Goal: Task Accomplishment & Management: Manage account settings

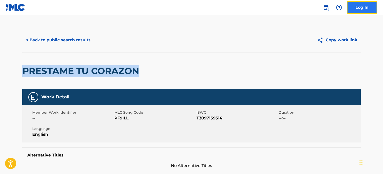
click at [358, 12] on link "Log In" at bounding box center [362, 7] width 30 height 13
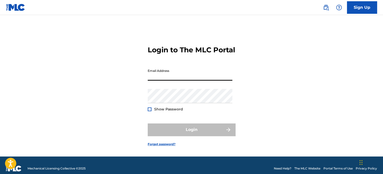
click at [163, 76] on input "Email Address" at bounding box center [190, 73] width 85 height 14
paste input "[EMAIL_ADDRESS][DOMAIN_NAME]"
type input "[EMAIL_ADDRESS][DOMAIN_NAME]"
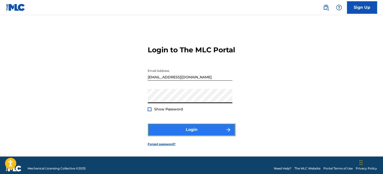
click at [156, 133] on button "Login" at bounding box center [192, 129] width 88 height 13
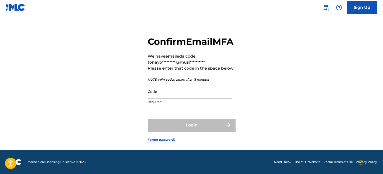
scroll to position [19, 0]
click at [163, 139] on link "Forgot password?" at bounding box center [162, 139] width 28 height 5
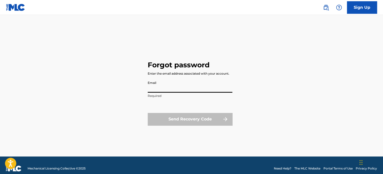
click at [164, 89] on input "Email" at bounding box center [190, 85] width 85 height 14
type input "[EMAIL_ADDRESS][DOMAIN_NAME]"
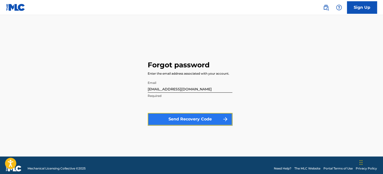
click at [197, 121] on button "Send Recovery Code" at bounding box center [190, 119] width 85 height 13
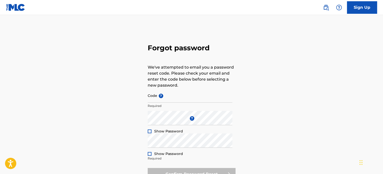
click at [154, 106] on p "Required" at bounding box center [190, 106] width 85 height 5
click at [152, 101] on input "Code ?" at bounding box center [190, 95] width 85 height 14
paste input "FP_775beaa1a82331540925c06585de"
type input "FP_775beaa1a82331540925c06585de"
click at [150, 131] on div at bounding box center [150, 131] width 4 height 4
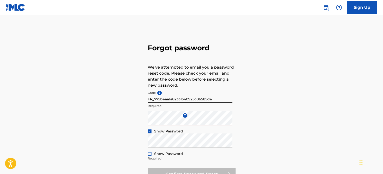
drag, startPoint x: 277, startPoint y: 135, endPoint x: 281, endPoint y: 133, distance: 4.3
click at [278, 135] on div "Forgot password We've attempted to email you a password reset code. Please chec…" at bounding box center [191, 111] width 350 height 167
click at [145, 119] on div "Forgot password We've attempted to email you a password reset code. Please chec…" at bounding box center [191, 111] width 350 height 167
click at [148, 155] on div at bounding box center [150, 154] width 4 height 4
click at [147, 120] on div "Forgot password We've attempted to email you a password reset code. Please chec…" at bounding box center [191, 111] width 350 height 167
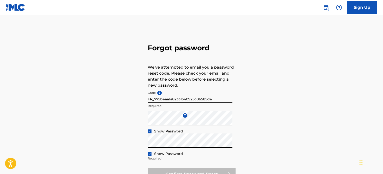
click at [130, 141] on div "Forgot password We've attempted to email you a password reset code. Please chec…" at bounding box center [191, 111] width 350 height 167
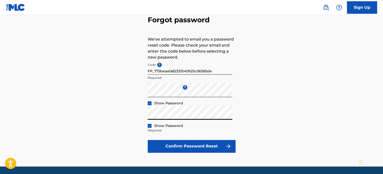
scroll to position [44, 0]
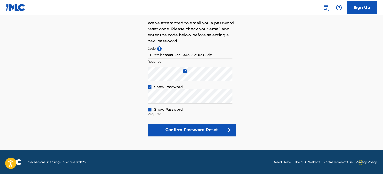
click at [143, 98] on div "Forgot password We've attempted to email you a password reset code. Please chec…" at bounding box center [191, 66] width 350 height 167
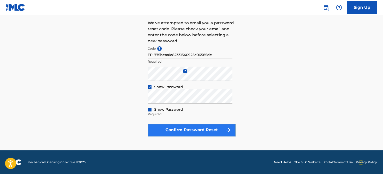
click at [153, 132] on button "Confirm Password Reset" at bounding box center [192, 130] width 88 height 13
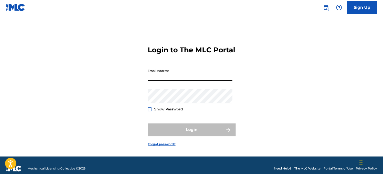
click at [157, 81] on input "Email Address" at bounding box center [190, 73] width 85 height 14
paste input "[EMAIL_ADDRESS][DOMAIN_NAME]"
type input "[EMAIL_ADDRESS][DOMAIN_NAME]"
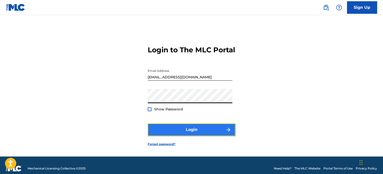
click at [158, 136] on button "Login" at bounding box center [192, 129] width 88 height 13
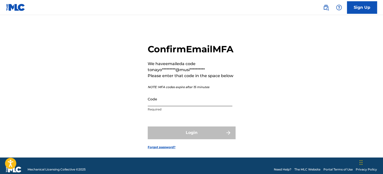
drag, startPoint x: 152, startPoint y: 110, endPoint x: 187, endPoint y: 114, distance: 35.5
click at [152, 106] on input "Code" at bounding box center [190, 99] width 85 height 14
paste input "058871"
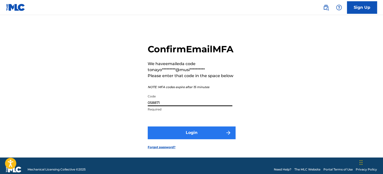
type input "058871"
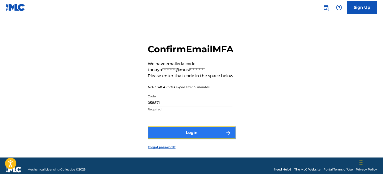
click at [168, 139] on button "Login" at bounding box center [192, 132] width 88 height 13
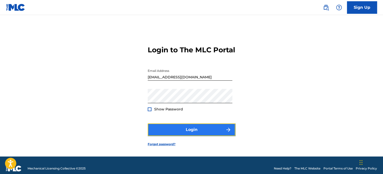
click at [185, 136] on button "Login" at bounding box center [192, 129] width 88 height 13
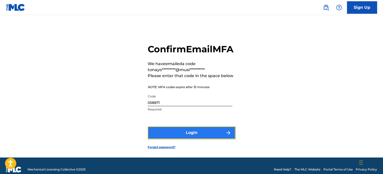
click at [204, 139] on button "Login" at bounding box center [192, 132] width 88 height 13
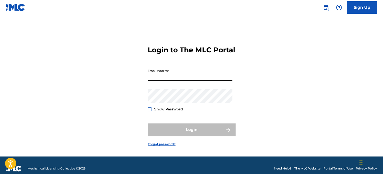
click at [160, 81] on input "Email Address" at bounding box center [190, 73] width 85 height 14
paste input "[EMAIL_ADDRESS][DOMAIN_NAME]"
type input "[EMAIL_ADDRESS][DOMAIN_NAME]"
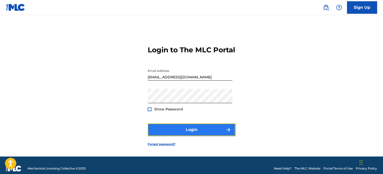
click at [163, 136] on button "Login" at bounding box center [192, 129] width 88 height 13
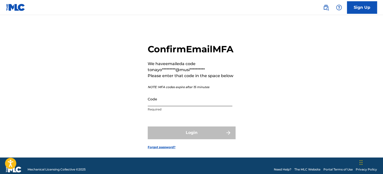
click at [172, 106] on input "Code" at bounding box center [190, 99] width 85 height 14
paste input "677242"
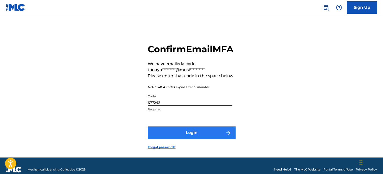
type input "677242"
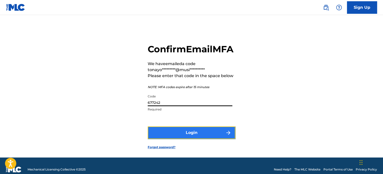
click at [165, 139] on button "Login" at bounding box center [192, 132] width 88 height 13
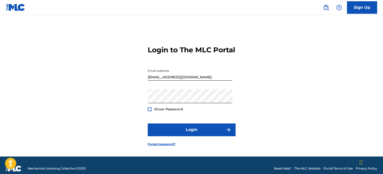
click at [151, 111] on div at bounding box center [150, 109] width 4 height 4
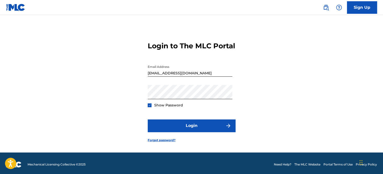
scroll to position [11, 0]
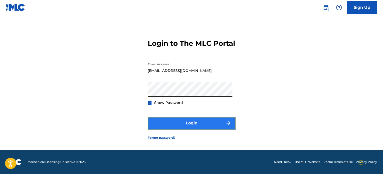
click at [171, 126] on button "Login" at bounding box center [192, 123] width 88 height 13
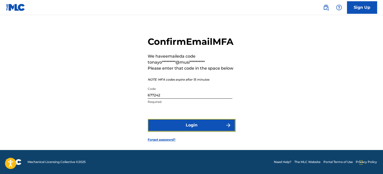
scroll to position [19, 0]
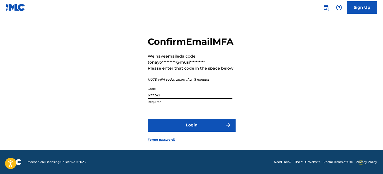
drag, startPoint x: 164, startPoint y: 97, endPoint x: 100, endPoint y: 91, distance: 64.5
click at [100, 91] on div "**********" at bounding box center [191, 85] width 350 height 130
paste input "466798"
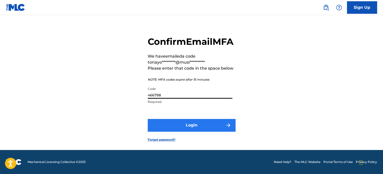
type input "466798"
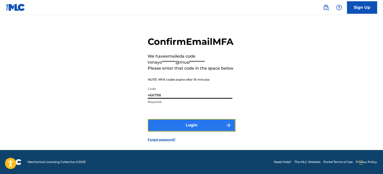
click at [194, 125] on button "Login" at bounding box center [192, 125] width 88 height 13
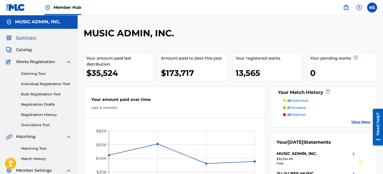
drag, startPoint x: 33, startPoint y: 75, endPoint x: 33, endPoint y: 78, distance: 2.8
click at [33, 75] on link "Claiming Tool" at bounding box center [46, 73] width 51 height 5
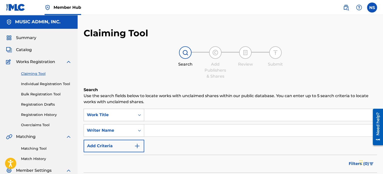
scroll to position [22, 0]
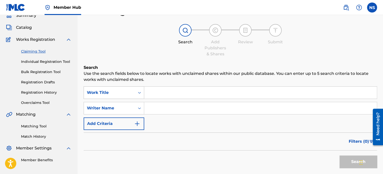
click at [104, 99] on div "Work Title" at bounding box center [114, 92] width 61 height 13
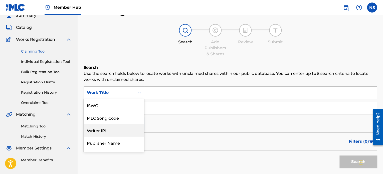
scroll to position [13, 0]
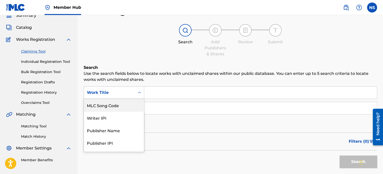
click at [117, 106] on div "MLC Song Code" at bounding box center [114, 105] width 60 height 13
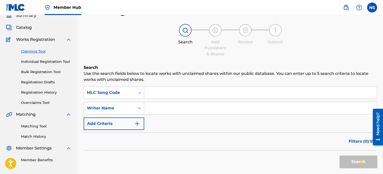
drag, startPoint x: 165, startPoint y: 97, endPoint x: 170, endPoint y: 98, distance: 5.6
click at [165, 97] on input "Search Form" at bounding box center [260, 93] width 232 height 12
paste input "TE8UW8"
type input "TE8UW8"
click at [345, 158] on button "Search" at bounding box center [358, 161] width 38 height 13
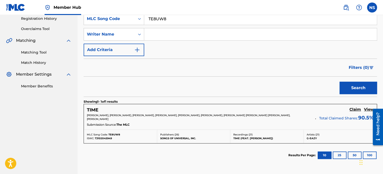
scroll to position [100, 0]
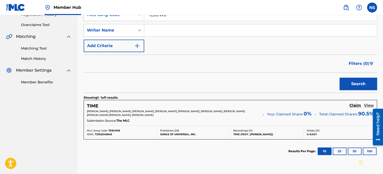
click at [365, 106] on h5 "View" at bounding box center [369, 105] width 10 height 5
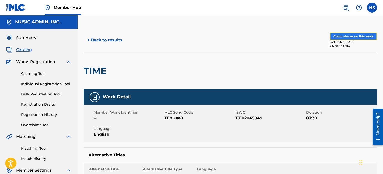
click at [347, 36] on button "Claim shares on this work" at bounding box center [353, 37] width 47 height 8
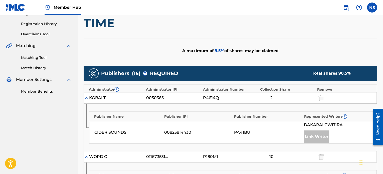
scroll to position [100, 0]
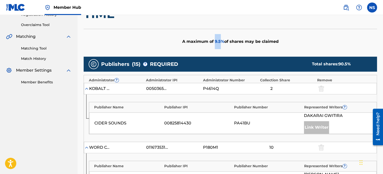
drag, startPoint x: 220, startPoint y: 41, endPoint x: 214, endPoint y: 41, distance: 5.5
click at [215, 41] on span "9.5 %" at bounding box center [220, 41] width 10 height 5
copy span "9.5"
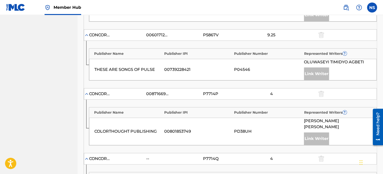
scroll to position [525, 0]
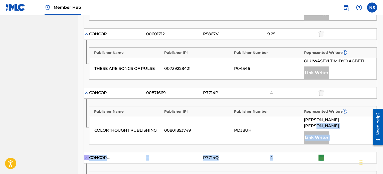
drag, startPoint x: 382, startPoint y: 101, endPoint x: 384, endPoint y: 105, distance: 4.6
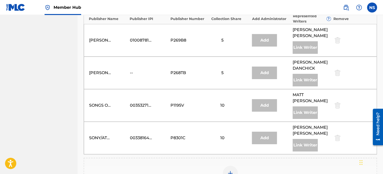
scroll to position [890, 0]
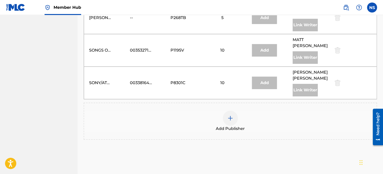
click at [230, 115] on img at bounding box center [230, 118] width 6 height 6
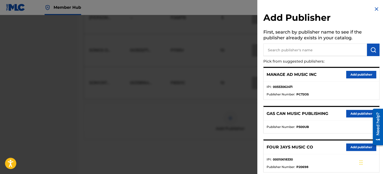
click at [284, 51] on input "text" at bounding box center [315, 50] width 104 height 13
type input "music admin"
click at [375, 52] on button "submit" at bounding box center [373, 50] width 13 height 13
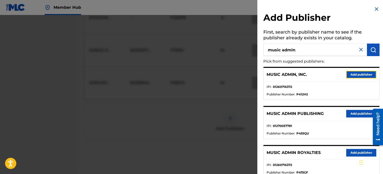
drag, startPoint x: 350, startPoint y: 77, endPoint x: 215, endPoint y: 117, distance: 140.9
click at [350, 77] on button "Add publisher" at bounding box center [361, 75] width 30 height 8
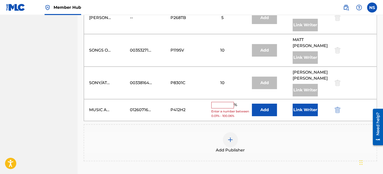
click at [215, 102] on input "text" at bounding box center [222, 105] width 23 height 7
paste input "9.5"
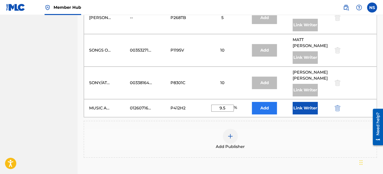
type input "9.5"
click at [261, 102] on button "Add" at bounding box center [264, 108] width 25 height 13
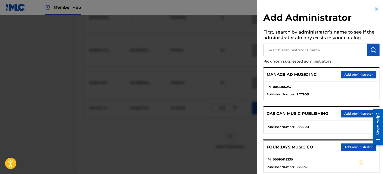
click at [375, 9] on img at bounding box center [376, 9] width 6 height 6
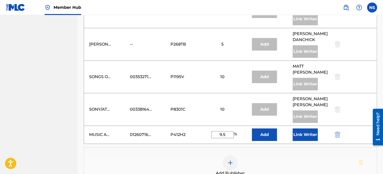
scroll to position [865, 0]
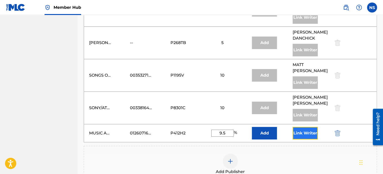
click at [299, 127] on button "Link Writer" at bounding box center [304, 133] width 25 height 13
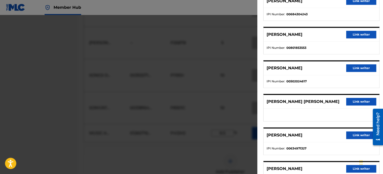
scroll to position [154, 0]
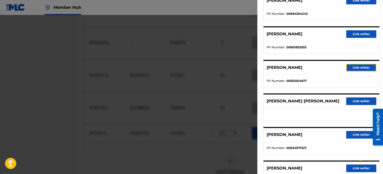
drag, startPoint x: 355, startPoint y: 67, endPoint x: 264, endPoint y: 88, distance: 92.8
click at [355, 67] on button "Link writer" at bounding box center [361, 68] width 30 height 8
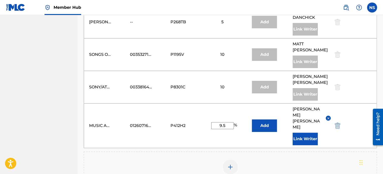
scroll to position [922, 0]
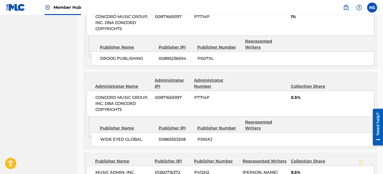
scroll to position [1178, 0]
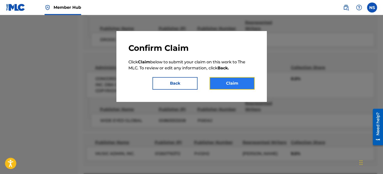
click at [225, 84] on button "Claim" at bounding box center [231, 83] width 45 height 13
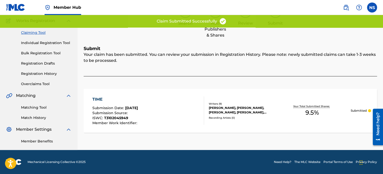
scroll to position [41, 0]
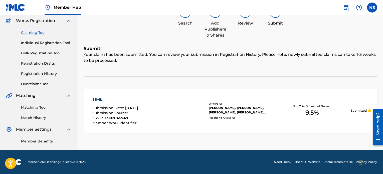
click at [36, 33] on link "Claiming Tool" at bounding box center [46, 32] width 51 height 5
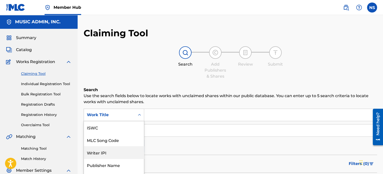
scroll to position [22, 0]
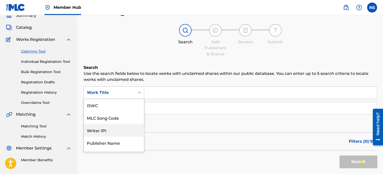
click at [114, 99] on div "7 results available. Use Up and Down to choose options, press Enter to select t…" at bounding box center [114, 92] width 61 height 13
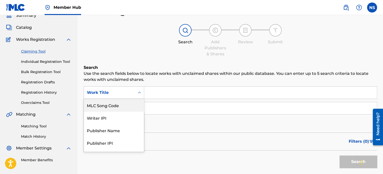
click at [110, 109] on div "MLC Song Code" at bounding box center [114, 105] width 60 height 13
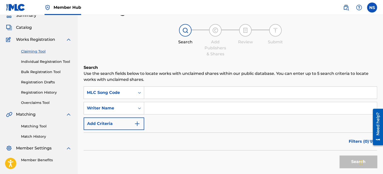
click at [155, 93] on input "Search Form" at bounding box center [260, 93] width 232 height 12
paste input "RA74OM"
type input "RA74OM"
click at [352, 161] on button "Search" at bounding box center [358, 161] width 38 height 13
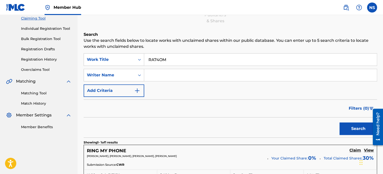
scroll to position [122, 0]
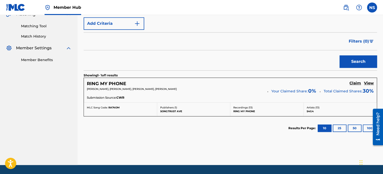
click at [369, 83] on h5 "View" at bounding box center [369, 83] width 10 height 5
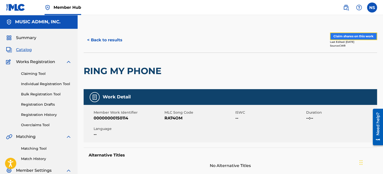
click at [344, 37] on button "Claim shares on this work" at bounding box center [353, 37] width 47 height 8
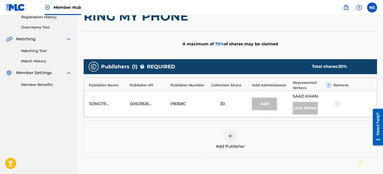
scroll to position [125, 0]
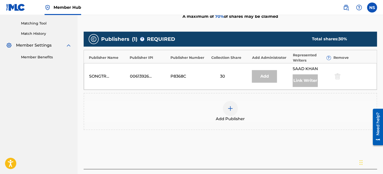
click at [230, 108] on img at bounding box center [230, 108] width 6 height 6
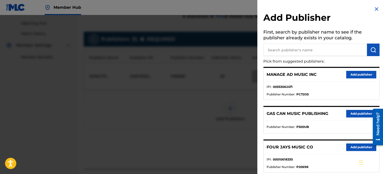
click at [273, 52] on input "text" at bounding box center [315, 50] width 104 height 13
paste input "NEWTOMORROWMUSICGROUP"
type input "NEWTOMORROWMUSICGROUP"
click at [370, 52] on img "submit" at bounding box center [373, 50] width 6 height 6
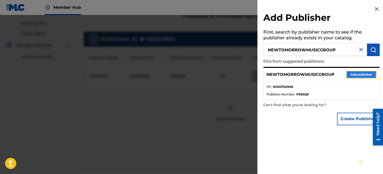
click at [355, 76] on button "Add publisher" at bounding box center [361, 75] width 30 height 8
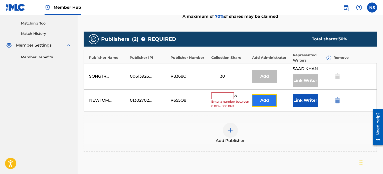
click at [267, 103] on button "Add" at bounding box center [264, 100] width 25 height 13
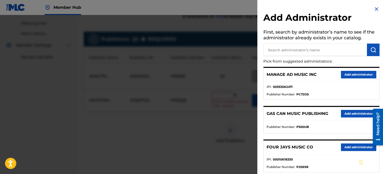
click at [278, 52] on input "text" at bounding box center [315, 50] width 104 height 13
type input "music admin"
click at [370, 52] on img "submit" at bounding box center [373, 50] width 6 height 6
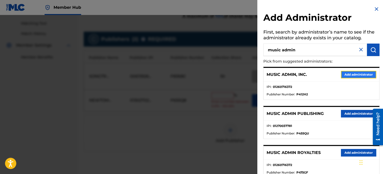
click at [349, 76] on button "Add administrator" at bounding box center [358, 75] width 35 height 8
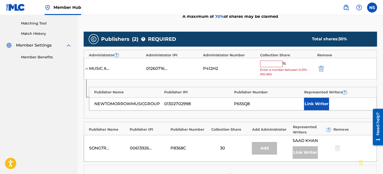
click at [268, 65] on input "text" at bounding box center [271, 64] width 23 height 7
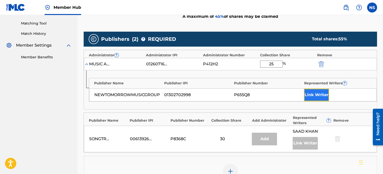
click at [316, 95] on button "Link Writer" at bounding box center [316, 95] width 25 height 13
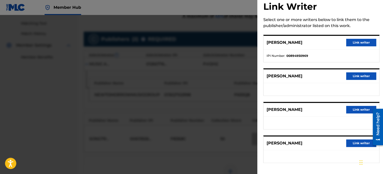
scroll to position [12, 0]
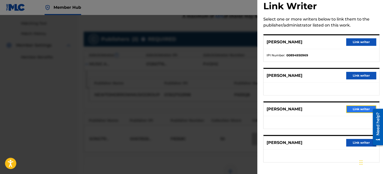
click at [356, 108] on button "Link writer" at bounding box center [361, 109] width 30 height 8
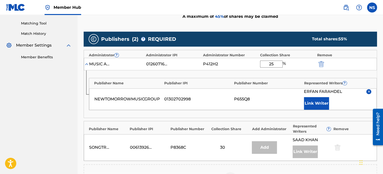
drag, startPoint x: 276, startPoint y: 64, endPoint x: 256, endPoint y: 62, distance: 19.9
click at [256, 62] on div "MUSIC ADMIN, INC. 01260716372 P412H2 25 %" at bounding box center [230, 64] width 293 height 13
type input "50"
click at [312, 105] on button "Link Writer" at bounding box center [316, 103] width 25 height 13
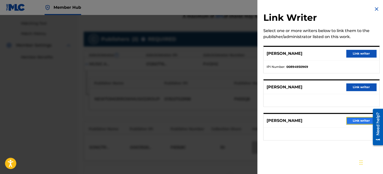
click at [350, 122] on button "Link writer" at bounding box center [361, 121] width 30 height 8
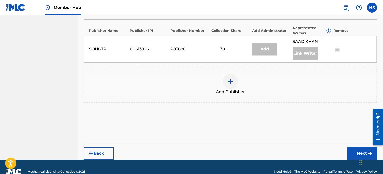
scroll to position [240, 0]
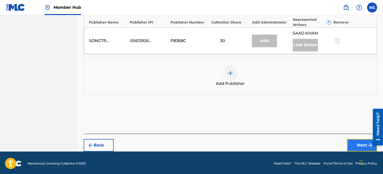
click at [353, 145] on button "Next" at bounding box center [362, 145] width 30 height 13
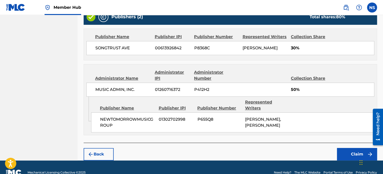
scroll to position [209, 0]
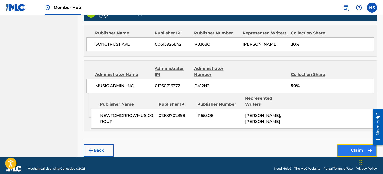
click at [360, 144] on button "Claim" at bounding box center [357, 150] width 40 height 13
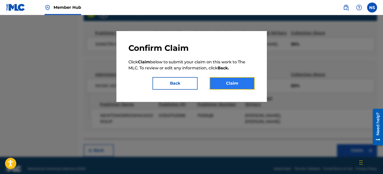
click at [223, 85] on button "Claim" at bounding box center [231, 83] width 45 height 13
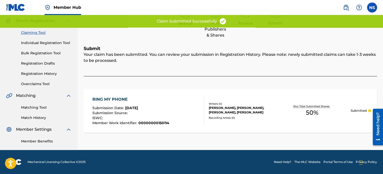
scroll to position [41, 0]
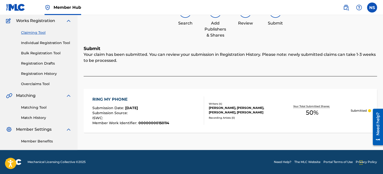
drag, startPoint x: 165, startPoint y: 34, endPoint x: 167, endPoint y: 87, distance: 52.3
click at [165, 34] on div "Search Add Publishers & Shares Review Submit" at bounding box center [230, 21] width 293 height 33
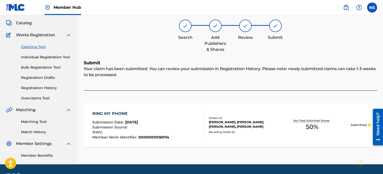
scroll to position [0, 0]
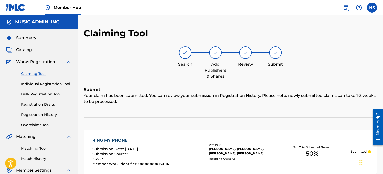
click at [109, 139] on div "RING MY PHONE" at bounding box center [130, 140] width 77 height 6
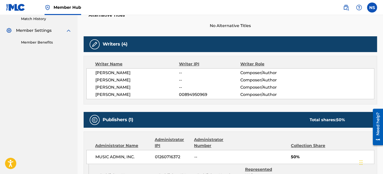
scroll to position [200, 0]
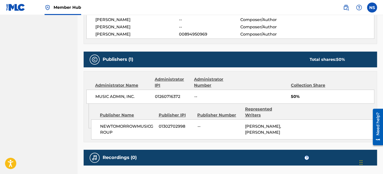
click at [169, 96] on span "01260716372" at bounding box center [173, 97] width 36 height 6
copy span "01260716372"
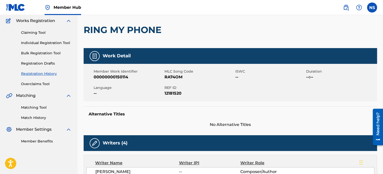
scroll to position [50, 0]
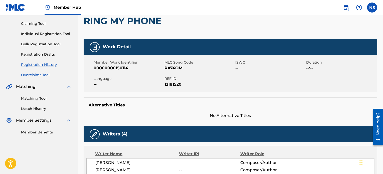
click at [34, 75] on link "Overclaims Tool" at bounding box center [46, 74] width 51 height 5
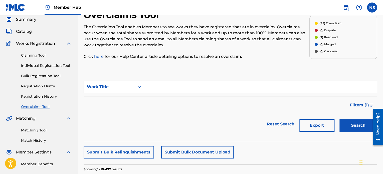
scroll to position [17, 0]
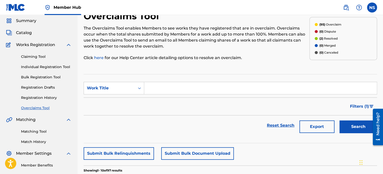
click at [156, 89] on input "Search Form" at bounding box center [260, 88] width 232 height 12
paste input "SHINING GATE OF MORPHEUS REMEMBER"
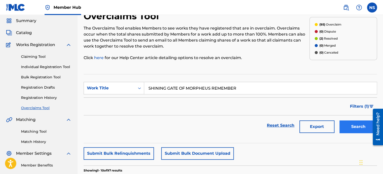
type input "SHINING GATE OF MORPHEUS REMEMBER"
click at [353, 129] on button "Search" at bounding box center [358, 126] width 38 height 13
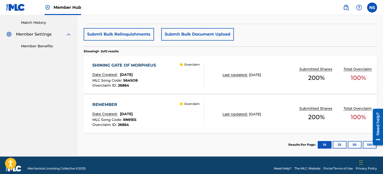
scroll to position [142, 0]
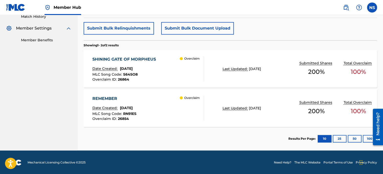
click at [120, 70] on span "[DATE]" at bounding box center [126, 68] width 13 height 5
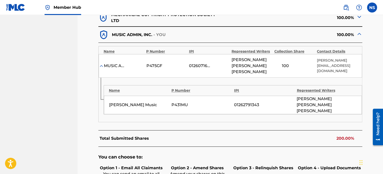
scroll to position [175, 0]
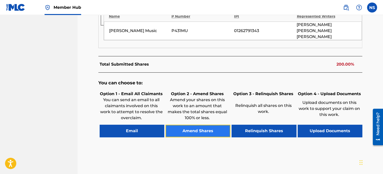
click at [191, 125] on button "Amend Shares" at bounding box center [197, 131] width 65 height 13
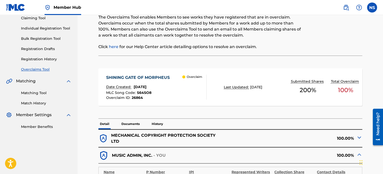
scroll to position [52, 0]
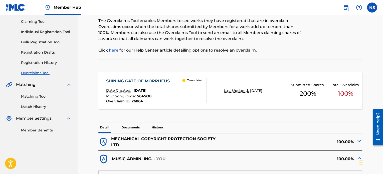
click at [145, 96] on span "S64SO8" at bounding box center [144, 96] width 15 height 5
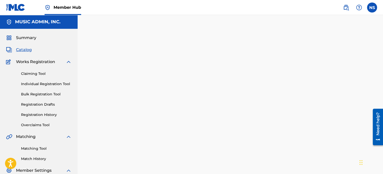
click at [145, 96] on div at bounding box center [230, 109] width 305 height 163
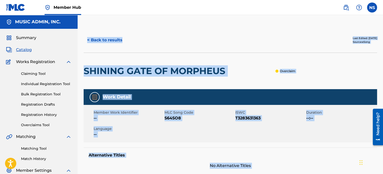
click at [199, 135] on div "Member Work Identifier -- MLC Song Code S64SO8 ISWC T3283631363 Duration --:-- …" at bounding box center [230, 124] width 293 height 38
click at [174, 118] on span "S64SO8" at bounding box center [199, 118] width 70 height 6
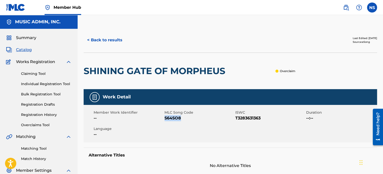
click at [174, 118] on span "S64SO8" at bounding box center [199, 118] width 70 height 6
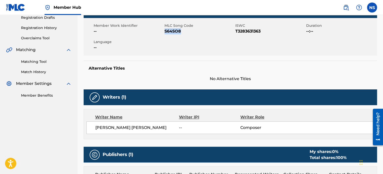
scroll to position [125, 0]
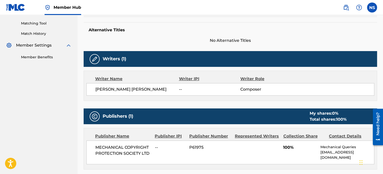
drag, startPoint x: 96, startPoint y: 89, endPoint x: 177, endPoint y: 92, distance: 80.6
click at [177, 92] on div "[PERSON_NAME] [PERSON_NAME] -- Composer" at bounding box center [230, 89] width 288 height 13
copy span "[PERSON_NAME] [PERSON_NAME]"
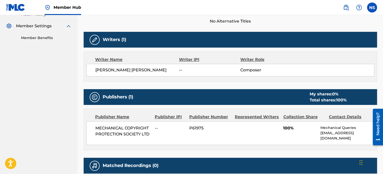
scroll to position [203, 0]
